Goal: Check status: Check status

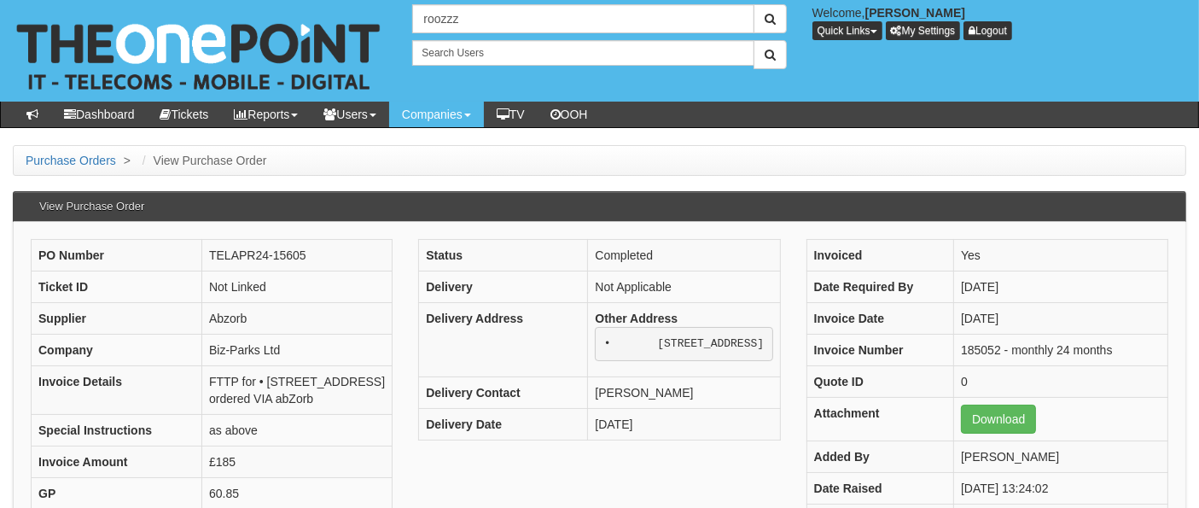
click at [438, 22] on input "roozzz" at bounding box center [582, 18] width 341 height 29
click at [570, 18] on input "roomzzz" at bounding box center [582, 18] width 341 height 29
type input "roomzzz"
click at [753, 4] on button "submit" at bounding box center [769, 18] width 33 height 29
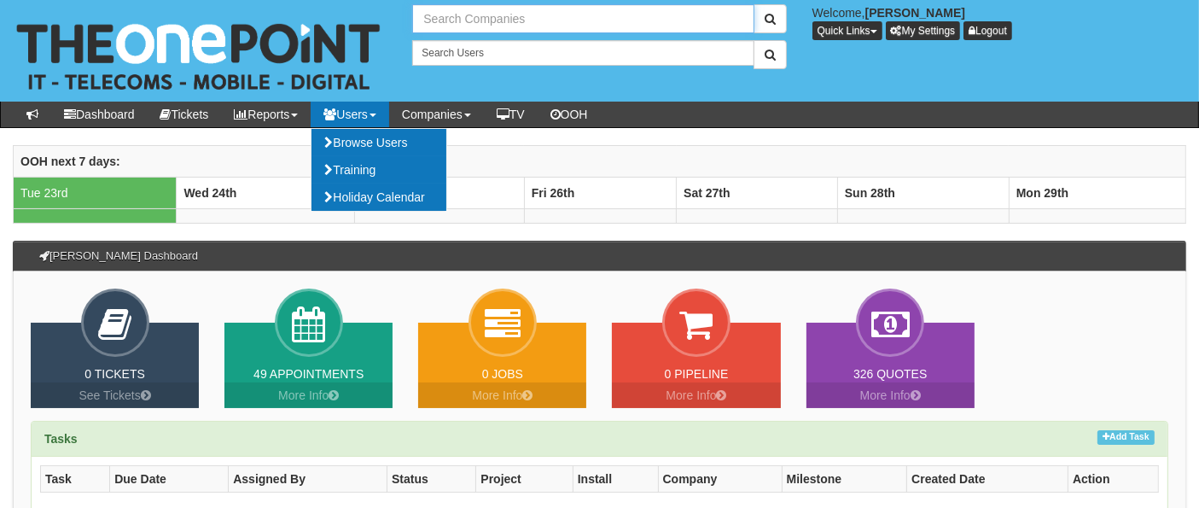
click at [444, 11] on input "text" at bounding box center [582, 18] width 341 height 29
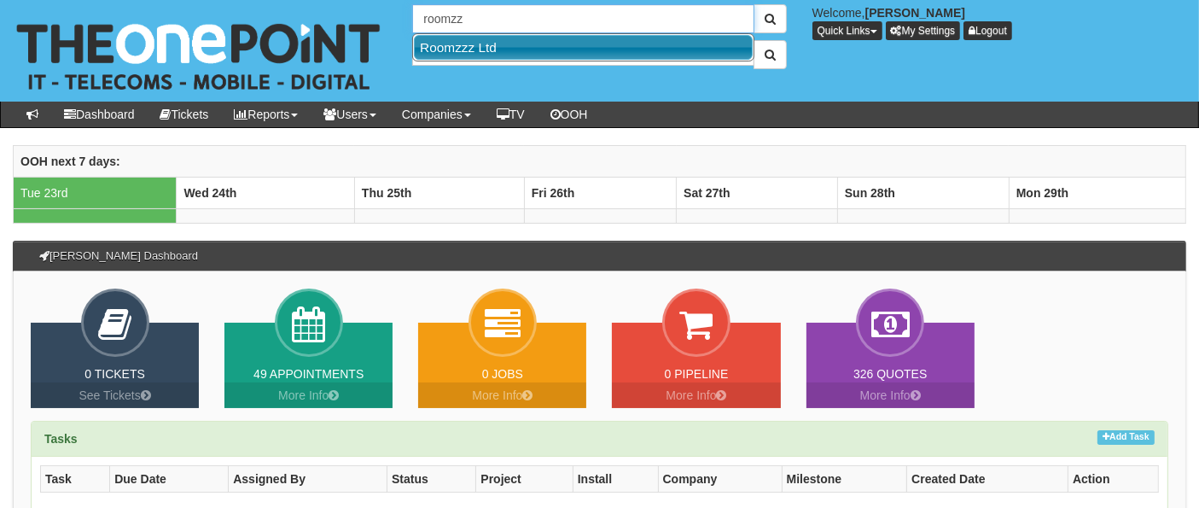
click at [502, 47] on link "Roomzzz Ltd" at bounding box center [583, 47] width 339 height 25
type input "Roomzzz Ltd"
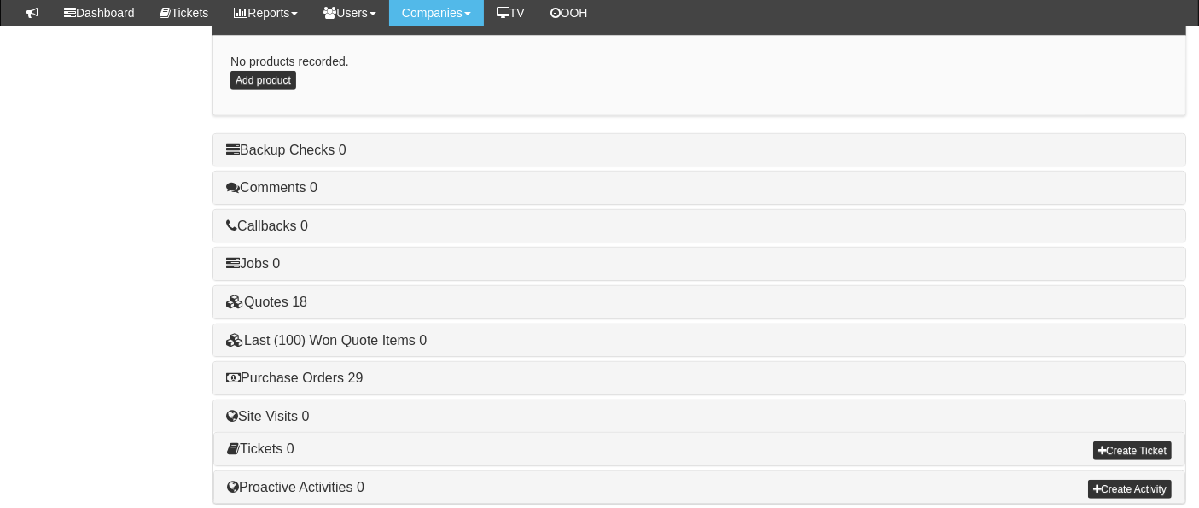
scroll to position [948, 0]
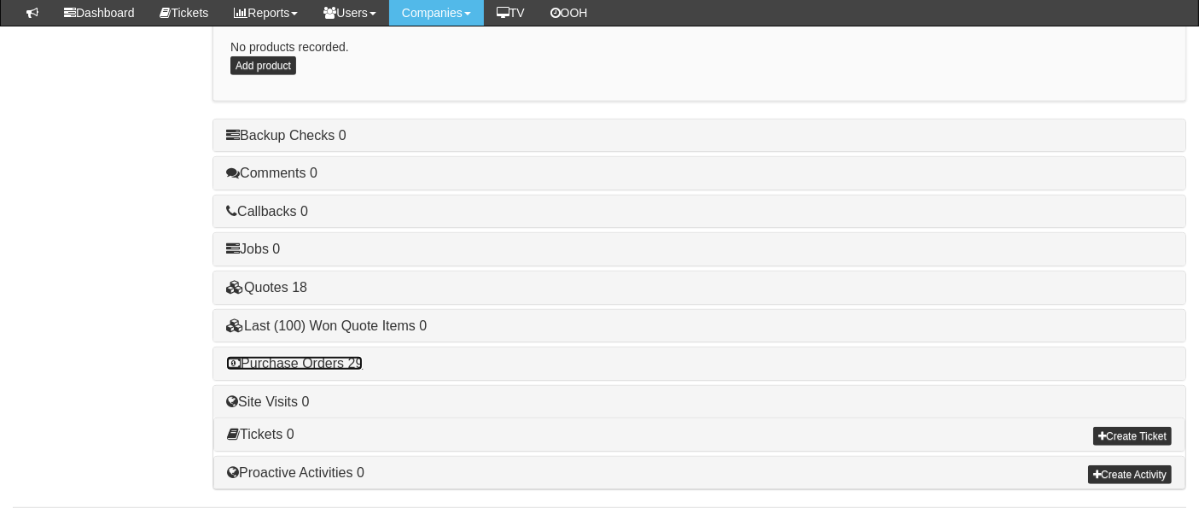
click at [340, 356] on link "Purchase Orders 29" at bounding box center [294, 363] width 136 height 15
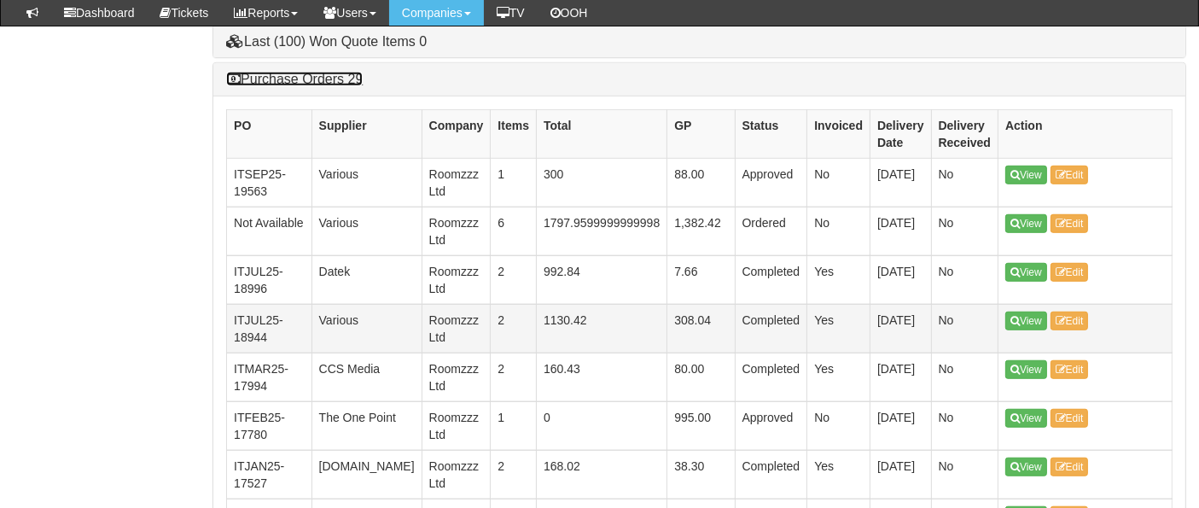
scroll to position [1230, 0]
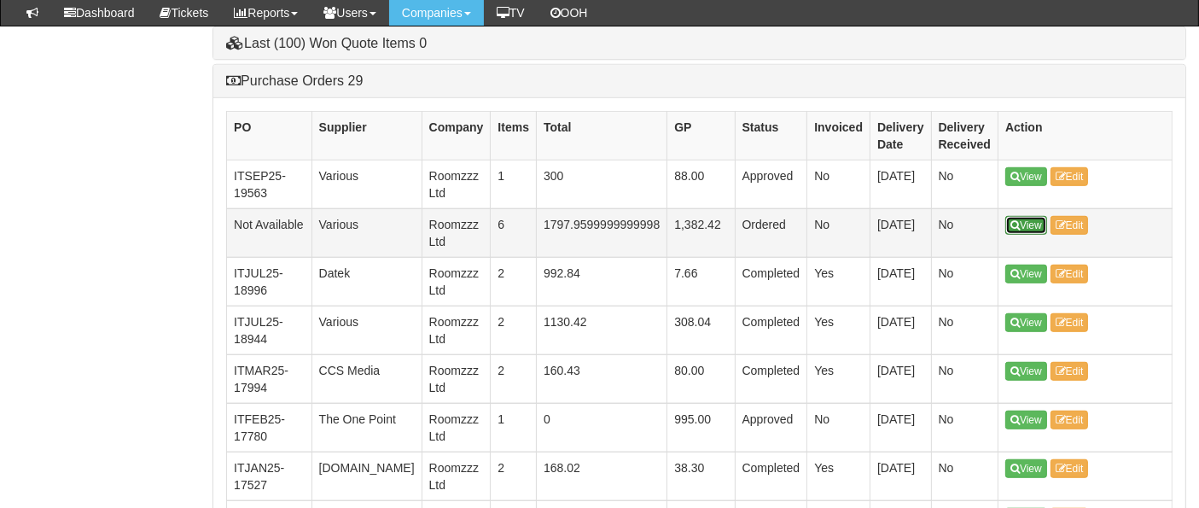
click at [1042, 216] on link "View" at bounding box center [1026, 225] width 42 height 19
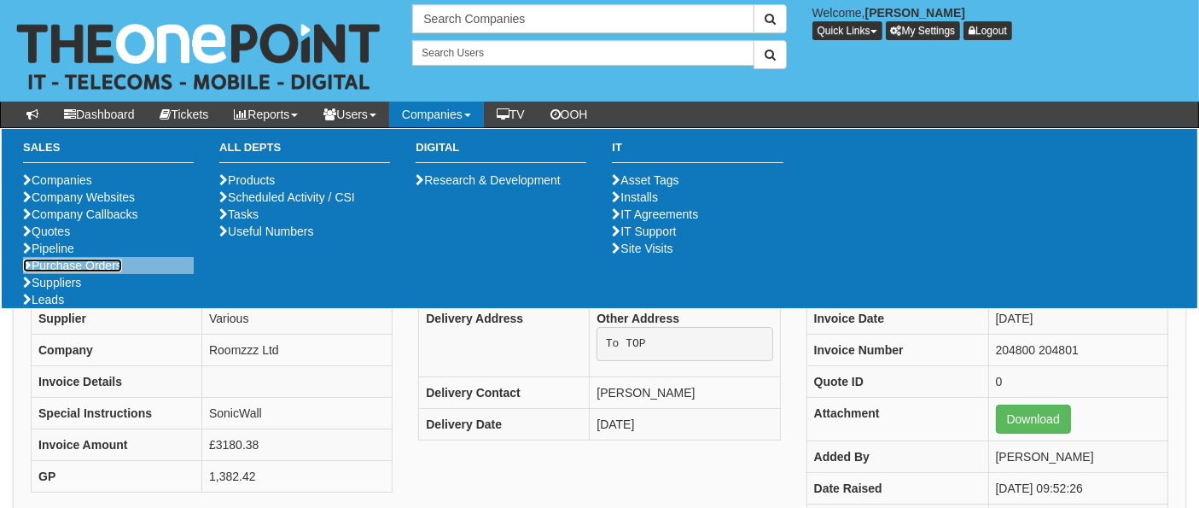
click at [51, 272] on link "Purchase Orders" at bounding box center [72, 265] width 99 height 14
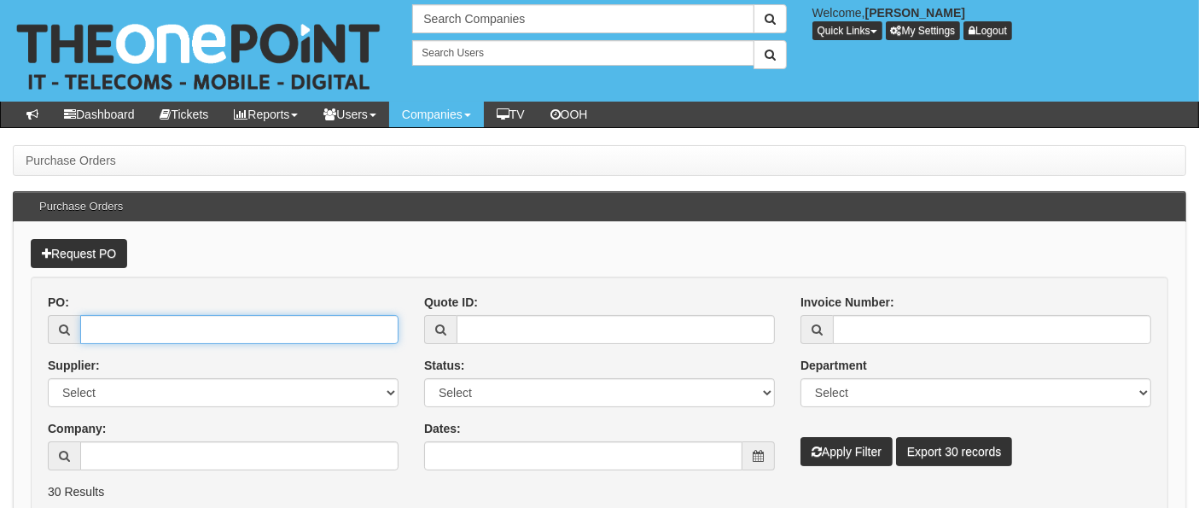
click at [109, 326] on input "PO:" at bounding box center [239, 329] width 318 height 29
type input "17095"
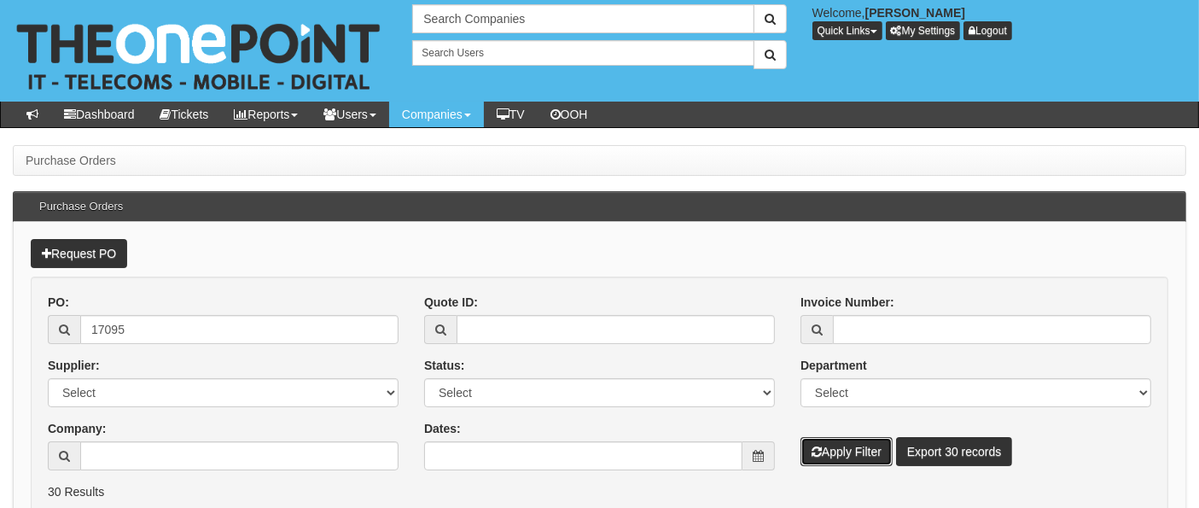
click at [836, 449] on button "Apply Filter" at bounding box center [846, 451] width 92 height 29
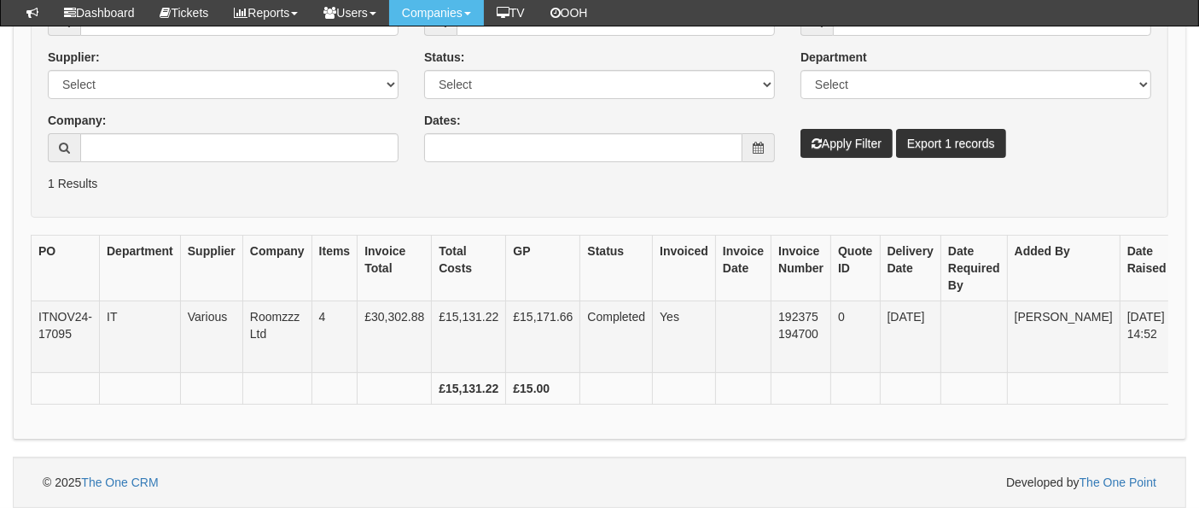
click at [1181, 309] on link "View" at bounding box center [1202, 318] width 42 height 19
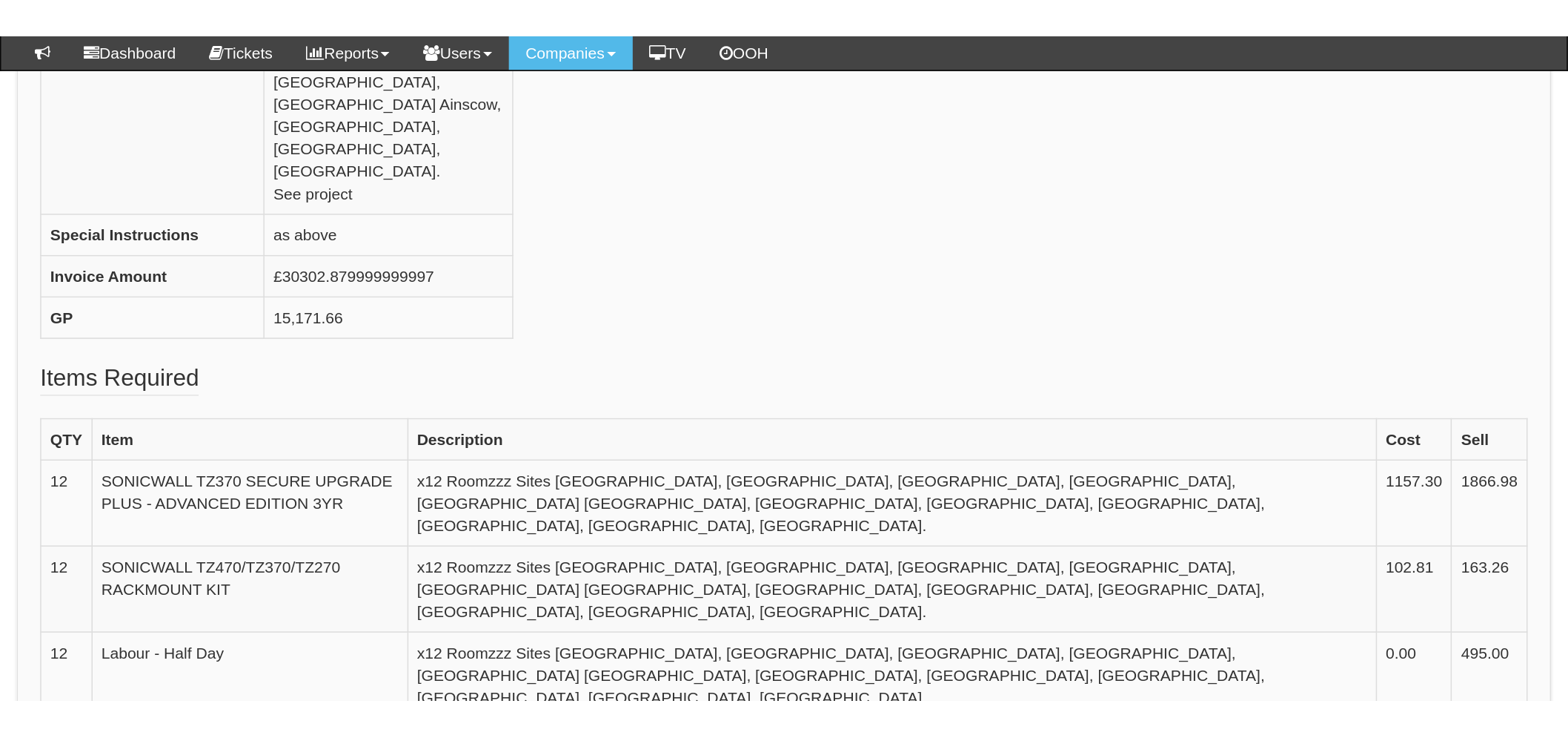
scroll to position [399, 0]
